Goal: Obtain resource: Obtain resource

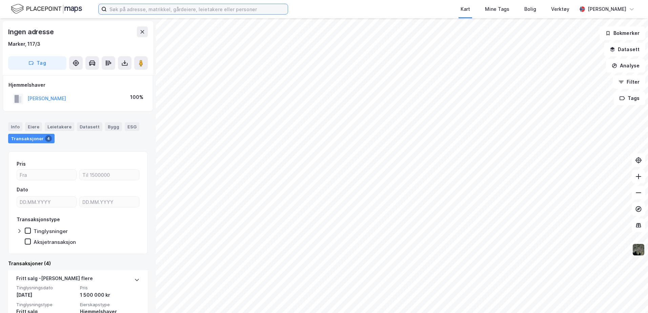
click at [127, 11] on input at bounding box center [197, 9] width 181 height 10
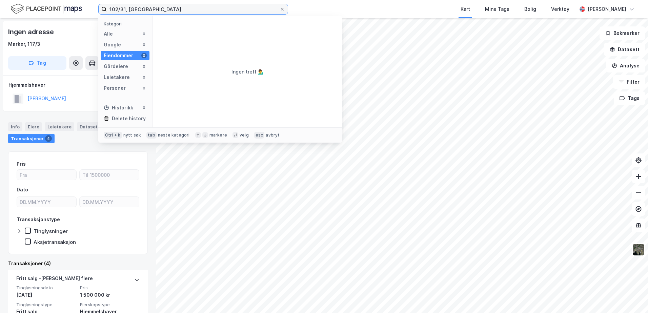
click at [126, 7] on input "102/31, [GEOGRAPHIC_DATA]" at bounding box center [193, 9] width 173 height 10
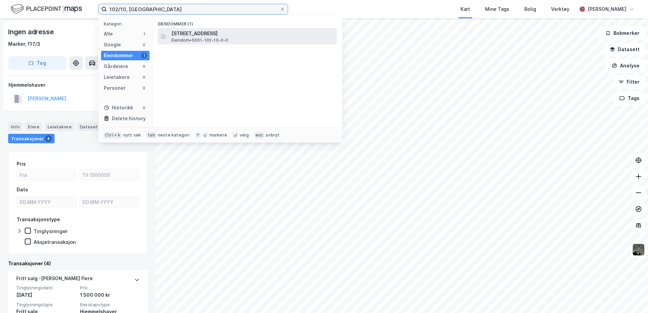
type input "102/10, [GEOGRAPHIC_DATA]"
click at [217, 37] on span "[STREET_ADDRESS]" at bounding box center [252, 33] width 163 height 8
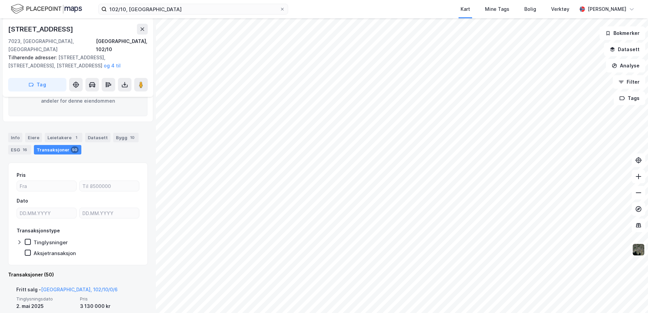
scroll to position [85, 0]
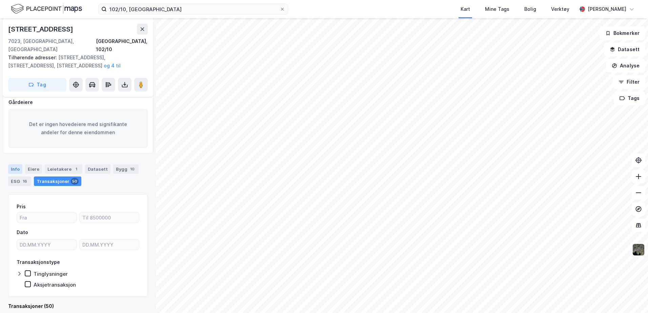
click at [17, 135] on div "Info" at bounding box center [15, 168] width 14 height 9
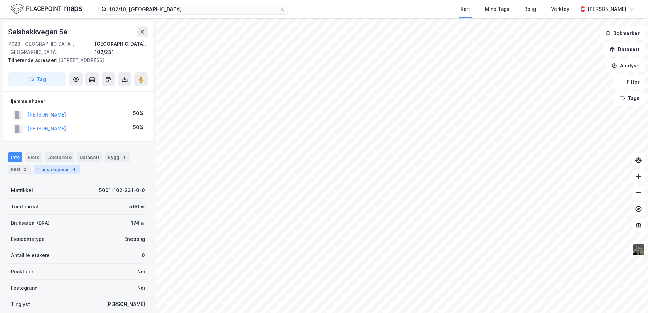
click at [47, 135] on div "Transaksjoner 4" at bounding box center [57, 169] width 46 height 9
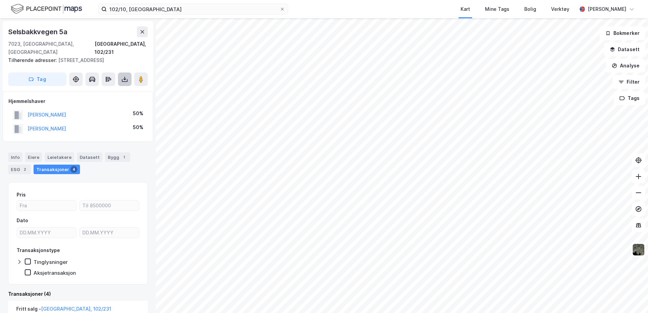
click at [123, 76] on icon at bounding box center [124, 79] width 7 height 7
